Goal: Entertainment & Leisure: Consume media (video, audio)

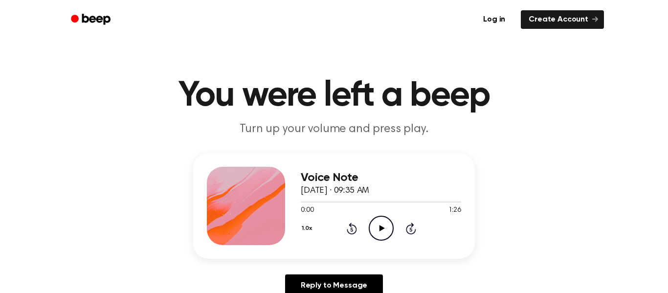
click at [379, 233] on icon "Play Audio" at bounding box center [381, 228] width 25 height 25
click at [385, 219] on icon "Play Audio" at bounding box center [381, 228] width 25 height 25
click at [385, 219] on icon "Pause Audio" at bounding box center [381, 228] width 25 height 25
click at [385, 219] on icon "Play Audio" at bounding box center [381, 228] width 25 height 25
click at [386, 227] on icon "Play Audio" at bounding box center [381, 228] width 25 height 25
